Goal: Task Accomplishment & Management: Use online tool/utility

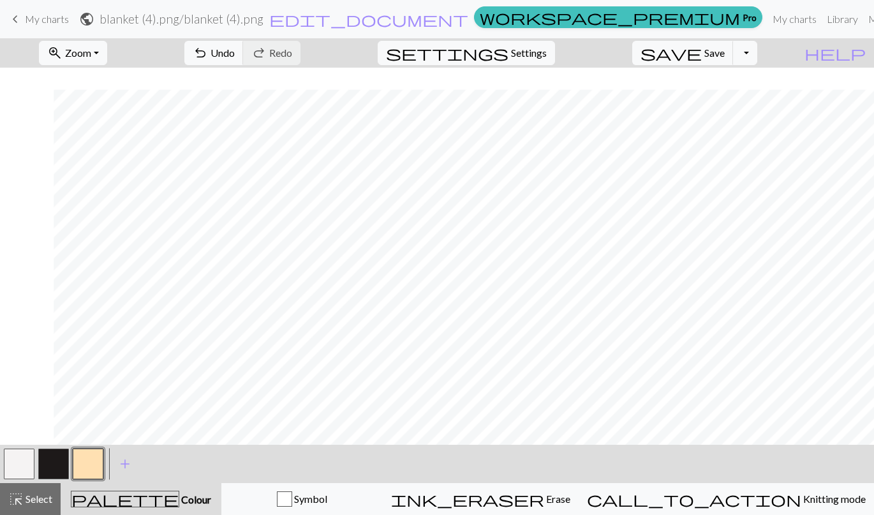
scroll to position [1088, 143]
click at [91, 455] on button "button" at bounding box center [88, 463] width 31 height 31
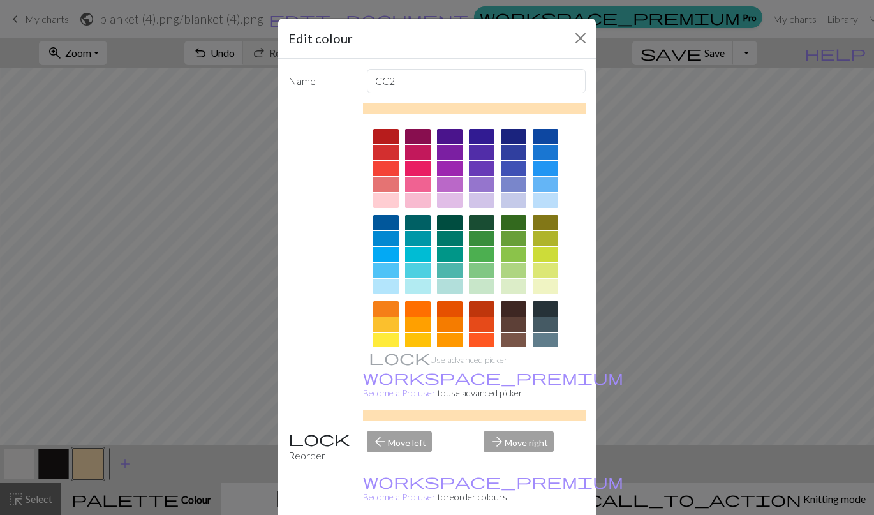
click at [445, 201] on div at bounding box center [450, 200] width 26 height 15
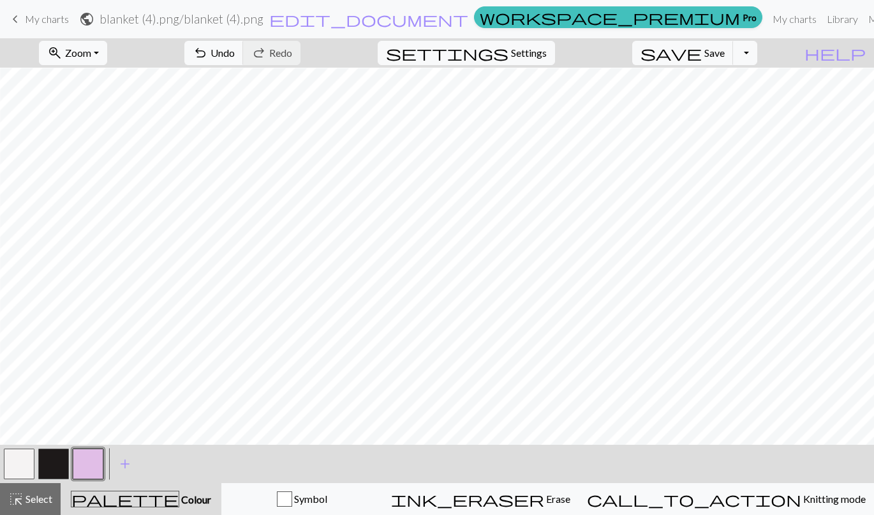
click at [56, 467] on button "button" at bounding box center [53, 463] width 31 height 31
click at [58, 458] on button "button" at bounding box center [53, 463] width 31 height 31
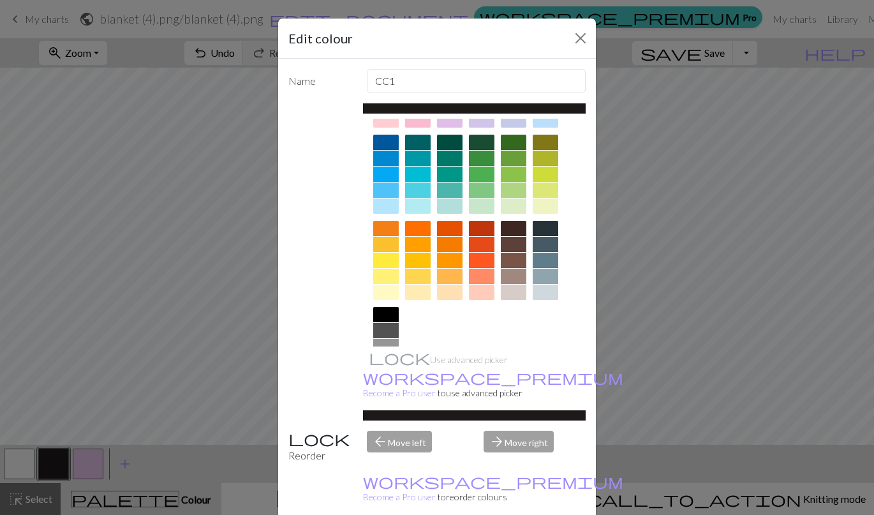
scroll to position [81, 0]
click at [537, 244] on div at bounding box center [545, 243] width 26 height 15
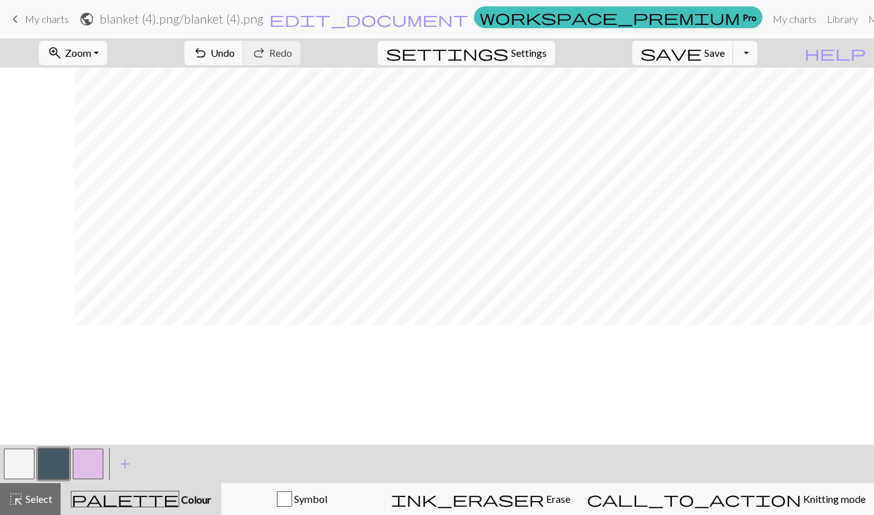
scroll to position [702, 403]
click at [57, 458] on button "button" at bounding box center [53, 463] width 31 height 31
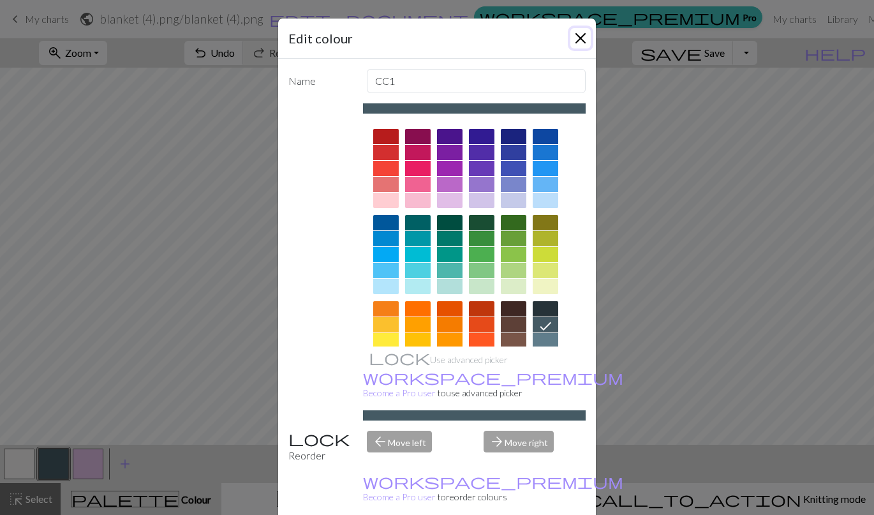
click at [572, 37] on button "Close" at bounding box center [580, 38] width 20 height 20
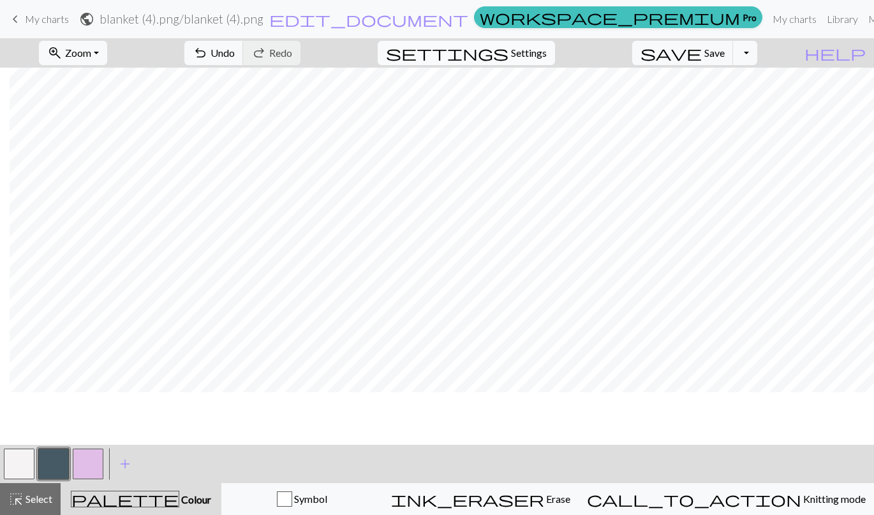
scroll to position [8, 840]
click at [86, 456] on button "button" at bounding box center [88, 463] width 31 height 31
